Goal: Transaction & Acquisition: Download file/media

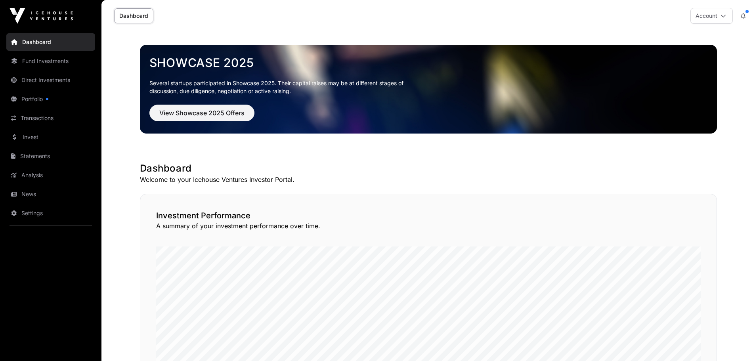
click at [42, 97] on link "Portfolio" at bounding box center [50, 98] width 89 height 17
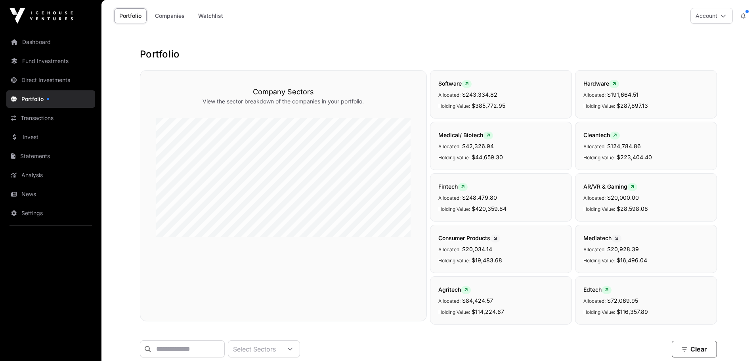
click at [24, 58] on link "Fund Investments" at bounding box center [50, 60] width 89 height 17
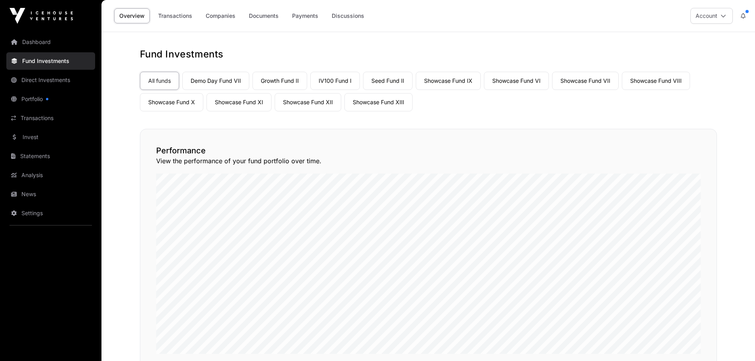
click at [392, 101] on link "Showcase Fund XIII" at bounding box center [378, 102] width 68 height 18
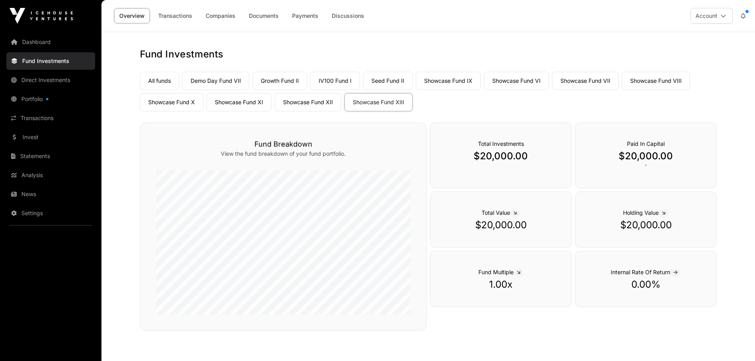
click at [19, 156] on link "Statements" at bounding box center [50, 155] width 89 height 17
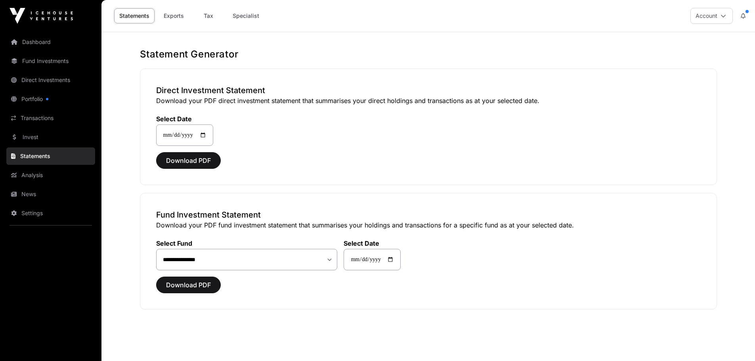
click at [38, 173] on link "Analysis" at bounding box center [50, 174] width 89 height 17
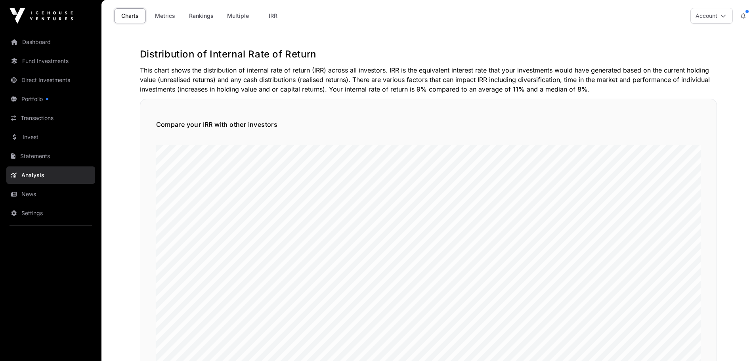
click at [37, 154] on link "Statements" at bounding box center [50, 155] width 89 height 17
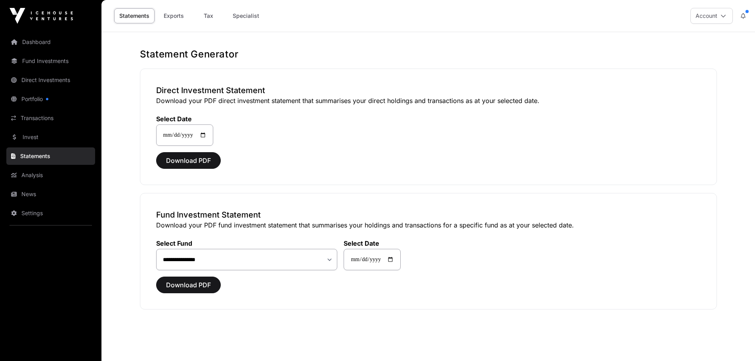
click at [241, 17] on link "Specialist" at bounding box center [245, 15] width 37 height 15
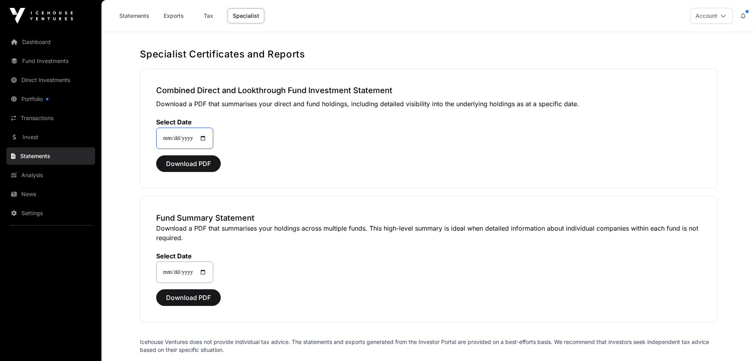
click at [187, 137] on input "**********" at bounding box center [184, 138] width 57 height 21
click at [193, 162] on span "Download PDF" at bounding box center [188, 164] width 45 height 10
click at [698, 170] on div "Download PDF" at bounding box center [428, 163] width 544 height 17
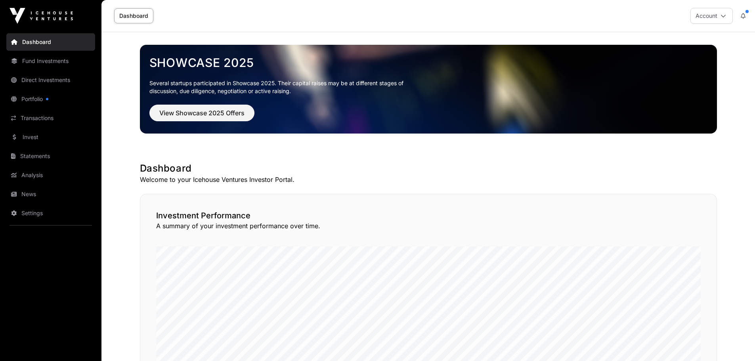
click at [32, 61] on link "Fund Investments" at bounding box center [50, 60] width 89 height 17
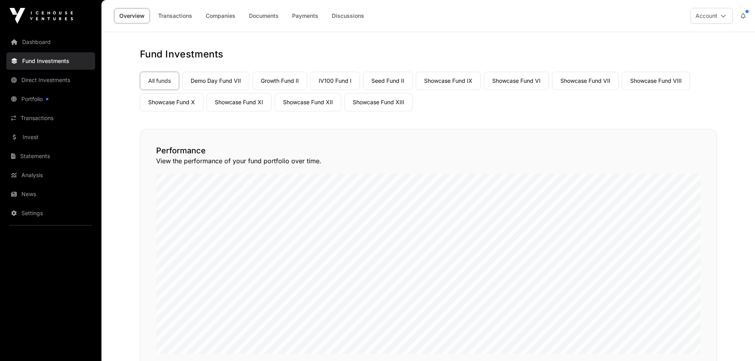
click at [224, 14] on link "Companies" at bounding box center [220, 15] width 40 height 15
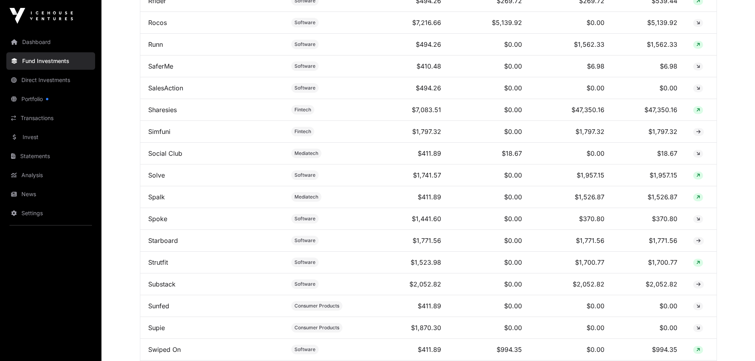
scroll to position [2987, 0]
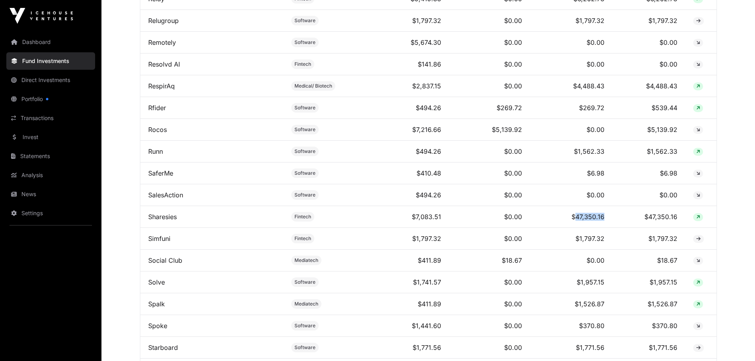
drag, startPoint x: 570, startPoint y: 223, endPoint x: 599, endPoint y: 222, distance: 29.3
click at [599, 222] on td "$47,350.16" at bounding box center [571, 217] width 82 height 22
drag, startPoint x: 647, startPoint y: 222, endPoint x: 673, endPoint y: 221, distance: 26.2
click at [673, 221] on td "$47,350.16" at bounding box center [648, 217] width 73 height 22
click at [294, 220] on span "Fintech" at bounding box center [302, 217] width 17 height 6
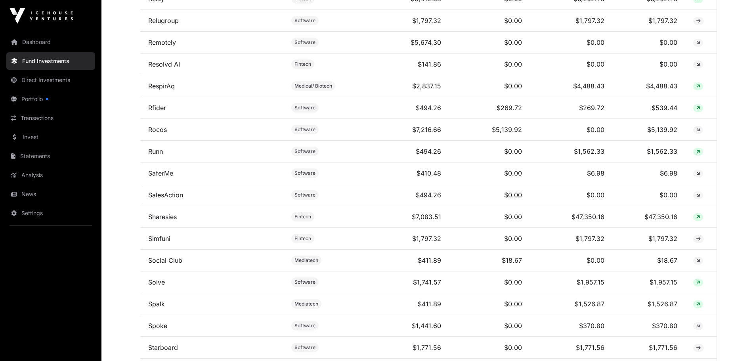
click at [154, 221] on link "Sharesies" at bounding box center [162, 217] width 29 height 8
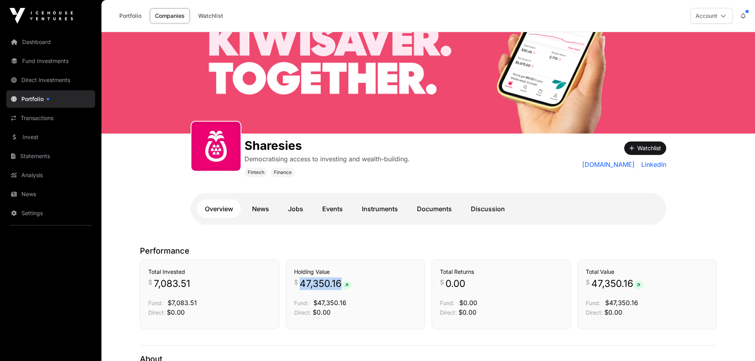
drag, startPoint x: 299, startPoint y: 283, endPoint x: 340, endPoint y: 281, distance: 40.8
click at [340, 281] on span "47,350.16" at bounding box center [325, 283] width 52 height 13
click at [348, 285] on icon at bounding box center [347, 285] width 4 height 5
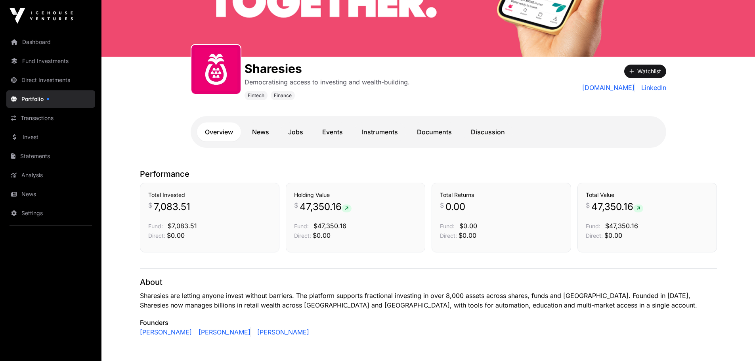
scroll to position [79, 0]
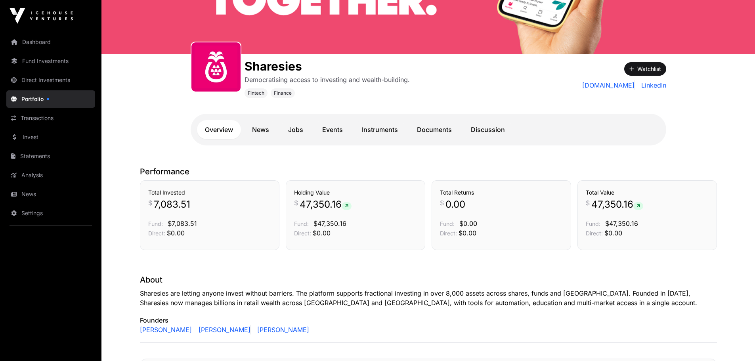
click at [30, 98] on link "Portfolio" at bounding box center [50, 98] width 89 height 17
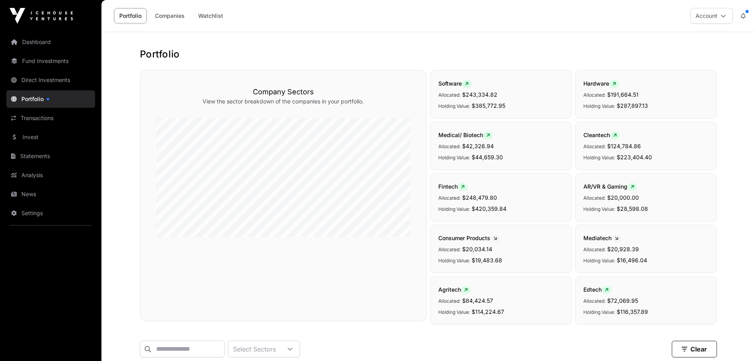
click at [160, 9] on link "Companies" at bounding box center [170, 15] width 40 height 15
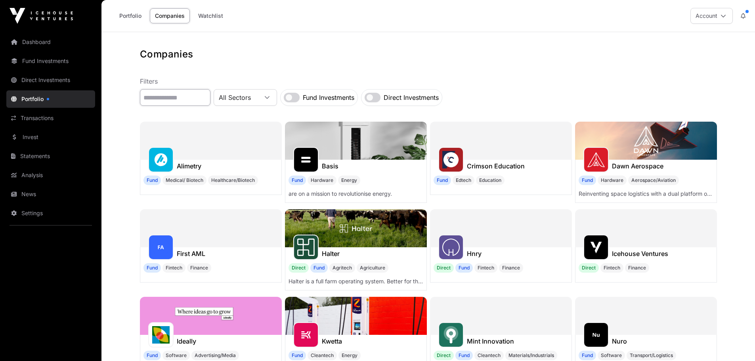
click at [198, 92] on input "text" at bounding box center [175, 97] width 71 height 17
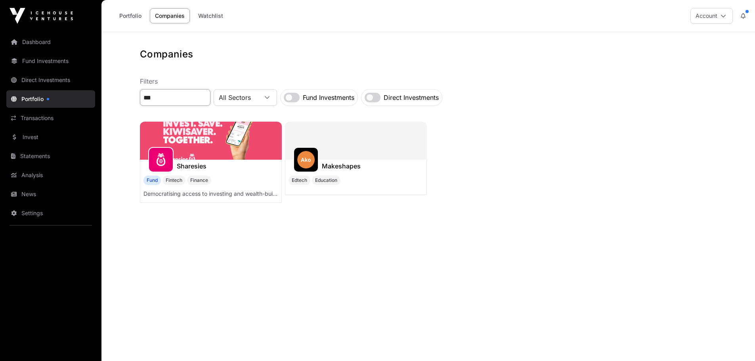
type input "***"
click at [214, 139] on img at bounding box center [211, 141] width 142 height 38
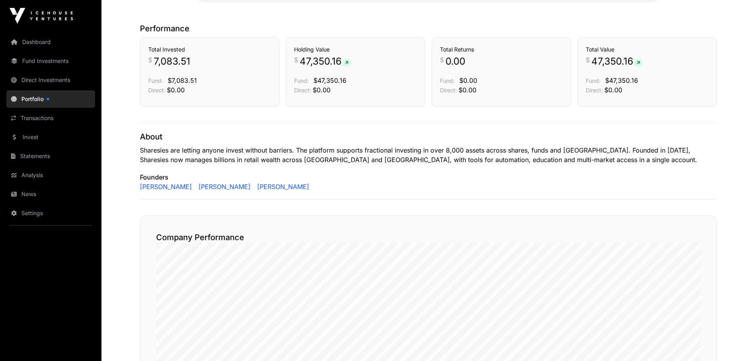
scroll to position [171, 0]
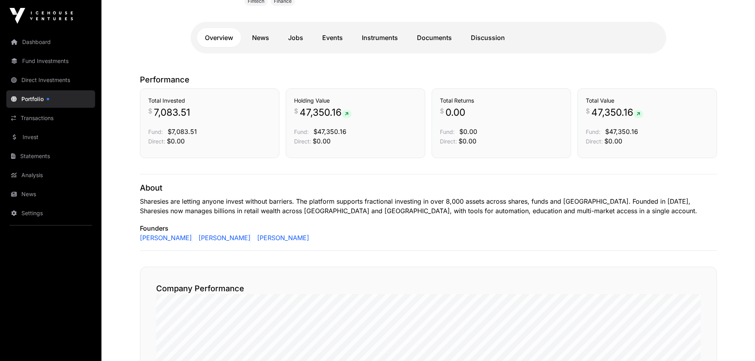
click at [33, 169] on link "Analysis" at bounding box center [50, 174] width 89 height 17
click at [27, 154] on link "Statements" at bounding box center [50, 155] width 89 height 17
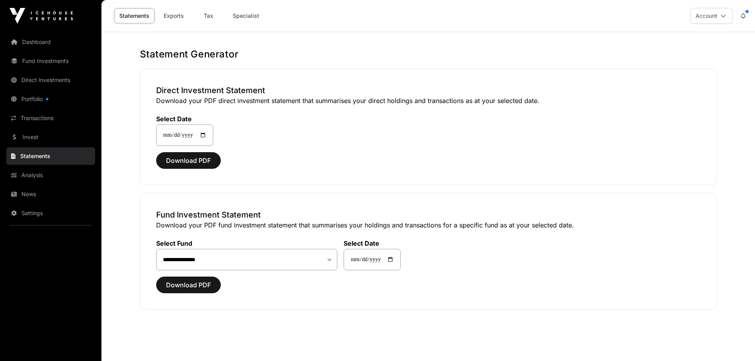
click at [171, 15] on link "Exports" at bounding box center [174, 15] width 32 height 15
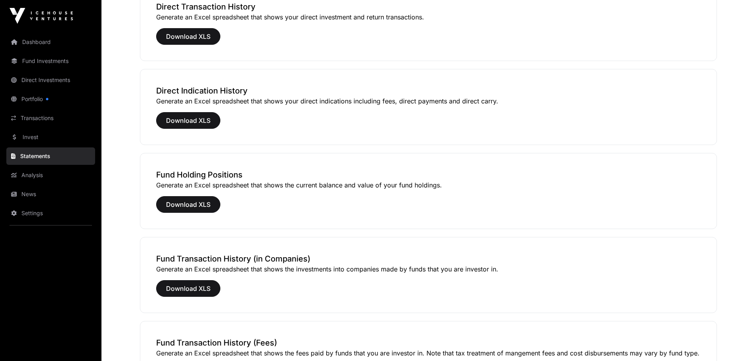
scroll to position [217, 0]
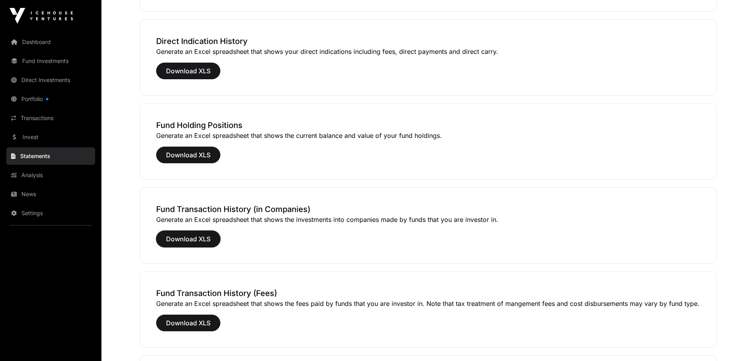
click at [206, 236] on span "Download XLS" at bounding box center [188, 239] width 44 height 10
